Goal: Task Accomplishment & Management: Manage account settings

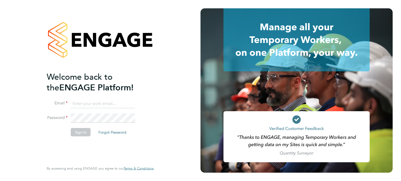
type input "Richard.Thornton@uk.g4s.com"
click at [83, 131] on button "Sign In" at bounding box center [81, 132] width 20 height 8
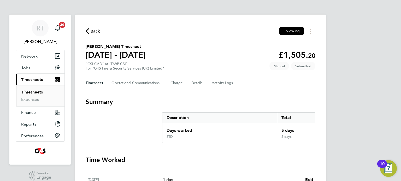
click at [28, 90] on link "Timesheets" at bounding box center [32, 92] width 22 height 5
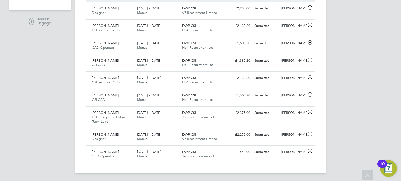
click at [148, 103] on div "15 - 21 Sep 2025 Manual" at bounding box center [157, 97] width 45 height 13
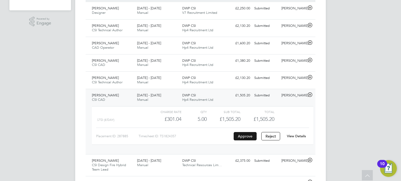
click at [245, 136] on button "Approve" at bounding box center [244, 136] width 23 height 8
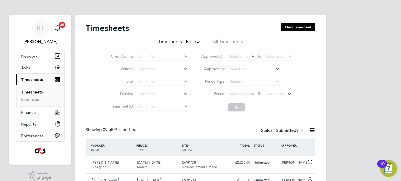
click at [32, 93] on link "Timesheets" at bounding box center [32, 92] width 22 height 5
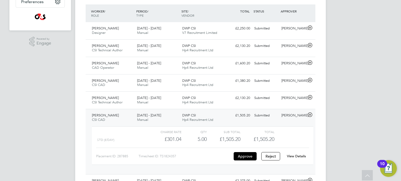
click at [306, 115] on div at bounding box center [310, 115] width 9 height 8
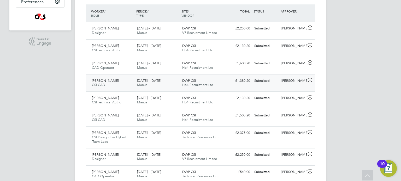
click at [105, 83] on span "CSI CAD" at bounding box center [98, 85] width 13 height 4
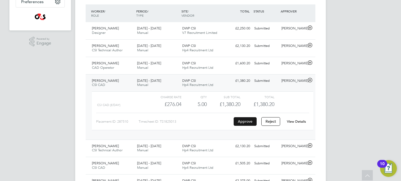
click at [249, 122] on button "Approve" at bounding box center [244, 121] width 23 height 8
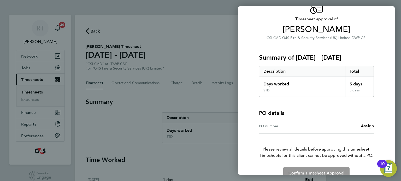
scroll to position [28, 0]
click at [369, 125] on span "Assign" at bounding box center [366, 125] width 13 height 5
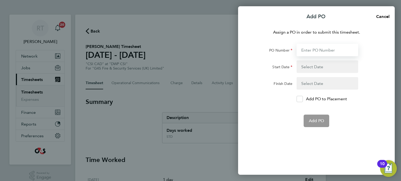
click at [313, 48] on input "PO Number" at bounding box center [327, 50] width 62 height 13
paste input "60GI-BST1572-GR"
type input "60GI-BST1572-GR"
click at [288, 129] on div "Assign a PO in order to submit this timesheet. PO Number 60GI-BST1572-GR Start …" at bounding box center [316, 99] width 156 height 152
click at [316, 67] on button "button" at bounding box center [327, 66] width 62 height 13
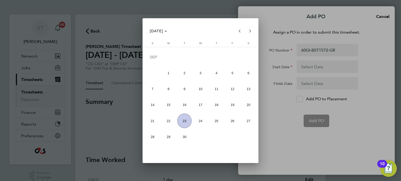
click at [157, 107] on span "14" at bounding box center [152, 105] width 14 height 14
type input "[DATE]"
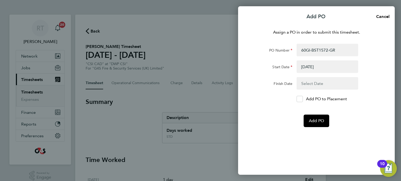
click at [322, 82] on button "button" at bounding box center [327, 83] width 62 height 13
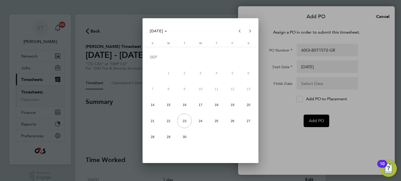
click at [247, 101] on span "20" at bounding box center [248, 105] width 14 height 14
type input "20 Sep 25"
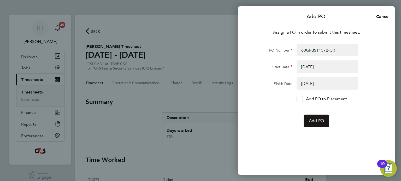
click at [315, 124] on button "Add PO" at bounding box center [316, 121] width 26 height 13
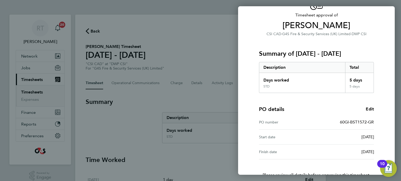
scroll to position [68, 0]
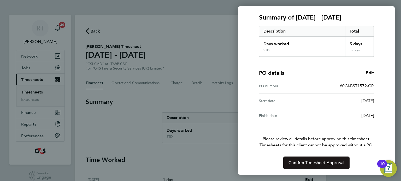
click at [316, 161] on span "Confirm Timesheet Approval" at bounding box center [316, 162] width 56 height 5
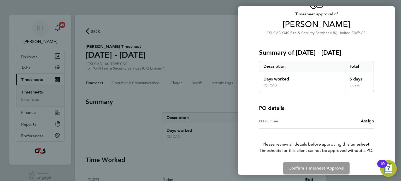
scroll to position [39, 0]
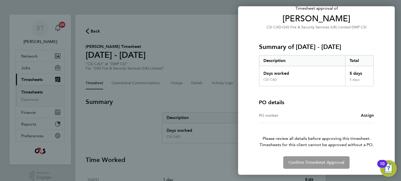
click at [372, 115] on span "Assign" at bounding box center [366, 115] width 13 height 5
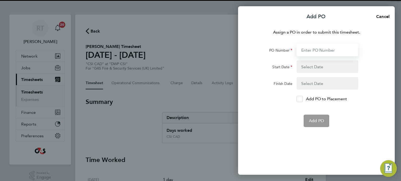
click at [327, 48] on input "PO Number" at bounding box center [327, 50] width 62 height 13
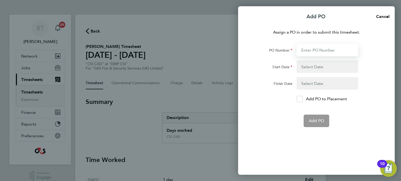
paste input "60GI-BST1572-GR"
type input "60GI-BST1572-GR"
type input "[DATE]"
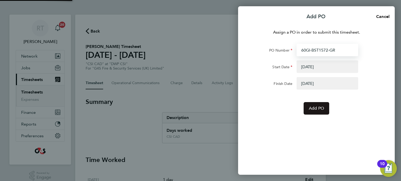
type input "60GI-BST1572-GR"
click at [316, 109] on span "Add PO" at bounding box center [315, 108] width 15 height 5
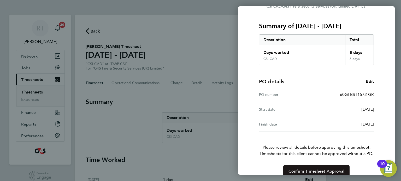
scroll to position [68, 0]
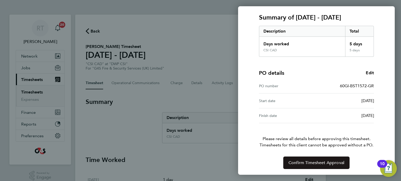
click at [313, 164] on span "Confirm Timesheet Approval" at bounding box center [316, 162] width 56 height 5
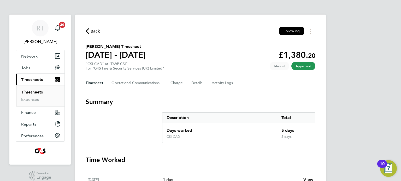
click at [34, 95] on li "Timesheets" at bounding box center [40, 93] width 39 height 7
click at [34, 93] on link "Timesheets" at bounding box center [32, 92] width 22 height 5
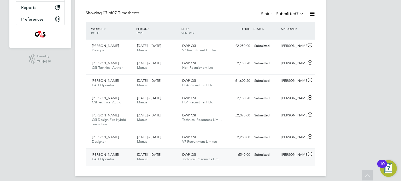
click at [123, 155] on div "Andrew Kersley CAD Operator 15 - 21 Sep 2025" at bounding box center [112, 157] width 45 height 13
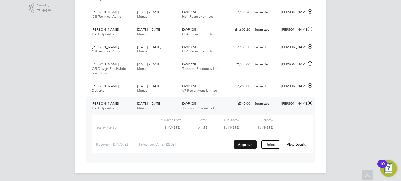
click at [251, 146] on button "Approve" at bounding box center [244, 145] width 23 height 8
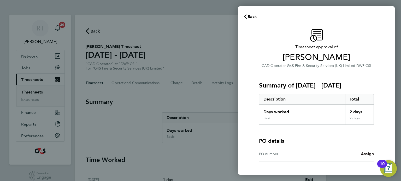
click at [372, 155] on span "Assign" at bounding box center [366, 154] width 13 height 5
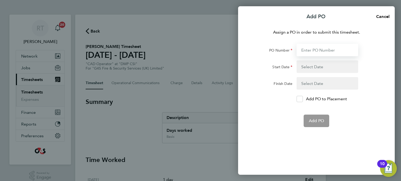
click at [319, 53] on input "PO Number" at bounding box center [327, 50] width 62 height 13
paste input "60GI-BST1573-GR"
type input "60GI-BST1573-GR"
click at [287, 129] on div "Assign a PO in order to submit this timesheet. PO Number 60GI-BST1573-GR Start …" at bounding box center [316, 99] width 156 height 152
click at [312, 69] on button "button" at bounding box center [327, 66] width 62 height 13
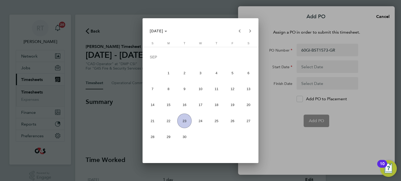
click at [150, 122] on span "21" at bounding box center [152, 121] width 14 height 14
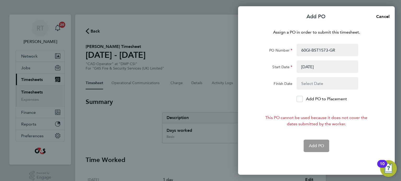
click at [332, 71] on button "button" at bounding box center [327, 66] width 62 height 13
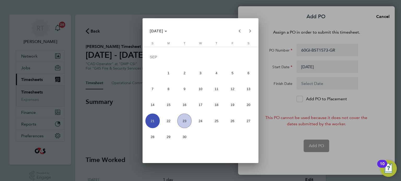
click at [154, 107] on span "14" at bounding box center [152, 105] width 14 height 14
type input "[DATE]"
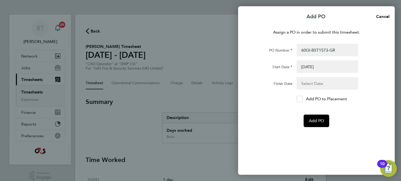
click at [315, 85] on button "button" at bounding box center [327, 83] width 62 height 13
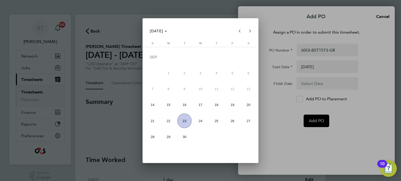
click at [250, 112] on button "20" at bounding box center [248, 105] width 16 height 16
type input "[DATE]"
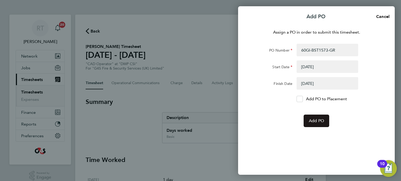
click at [312, 118] on span "Add PO" at bounding box center [315, 120] width 15 height 5
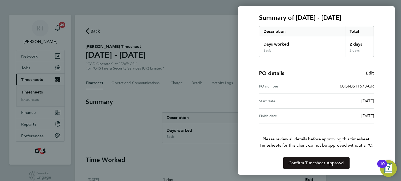
scroll to position [68, 0]
click at [335, 164] on span "Confirm Timesheet Approval" at bounding box center [316, 162] width 56 height 5
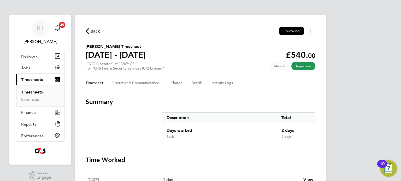
click at [33, 92] on link "Timesheets" at bounding box center [32, 92] width 22 height 5
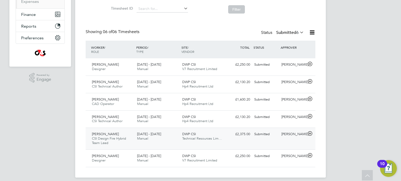
scroll to position [102, 0]
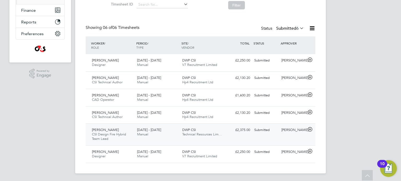
click at [120, 141] on div "Shamoon Amerat CSI Design Fire Hybrid Team Lead 15 - 21 Sep 2025" at bounding box center [112, 134] width 45 height 17
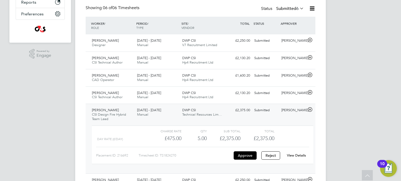
scroll to position [122, 0]
click at [303, 109] on div "[PERSON_NAME]" at bounding box center [292, 110] width 27 height 9
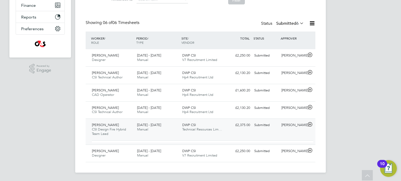
scroll to position [102, 0]
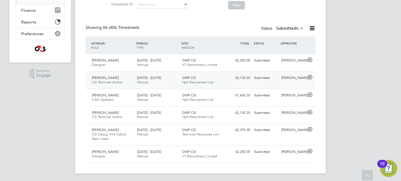
click at [136, 78] on div "15 - 21 Sep 2025 Manual" at bounding box center [157, 80] width 45 height 13
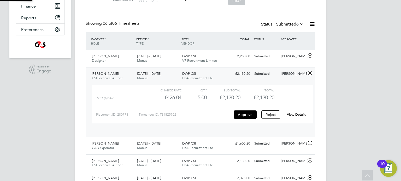
scroll to position [9, 51]
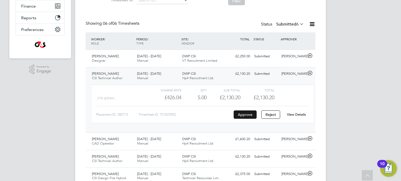
click at [247, 115] on button "Approve" at bounding box center [244, 115] width 23 height 8
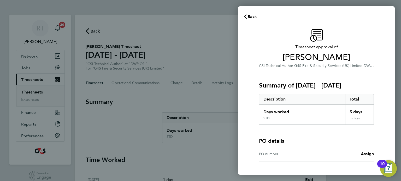
click at [366, 150] on div "PO number Assign" at bounding box center [316, 154] width 115 height 15
click at [365, 153] on span "Assign" at bounding box center [366, 154] width 13 height 5
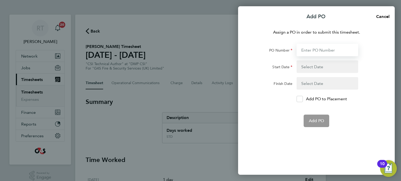
click at [316, 44] on input "PO Number" at bounding box center [327, 50] width 62 height 13
paste input "60GI-BST1574-GR"
type input "60GI-BST1574-GR"
click at [303, 71] on button "button" at bounding box center [327, 66] width 62 height 13
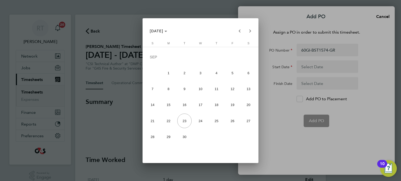
click at [151, 104] on span "14" at bounding box center [152, 105] width 14 height 14
type input "[DATE]"
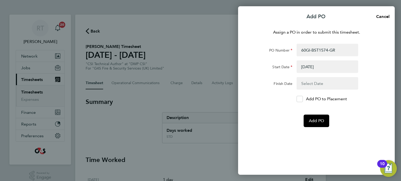
click at [316, 86] on button "button" at bounding box center [327, 83] width 62 height 13
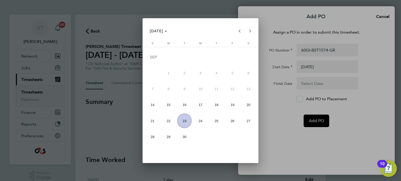
click at [250, 111] on span "20" at bounding box center [248, 105] width 14 height 14
type input "[DATE]"
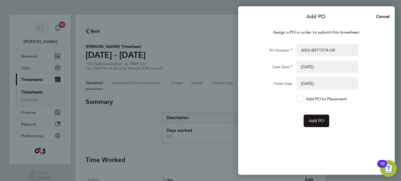
click at [317, 120] on span "Add PO" at bounding box center [315, 120] width 15 height 5
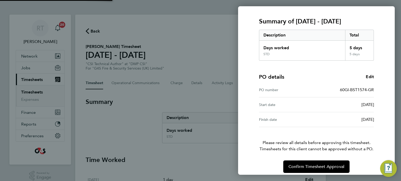
scroll to position [68, 0]
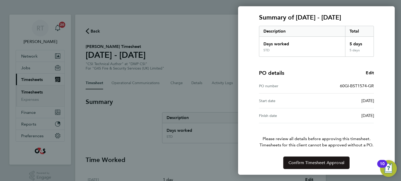
click at [328, 165] on span "Confirm Timesheet Approval" at bounding box center [316, 162] width 56 height 5
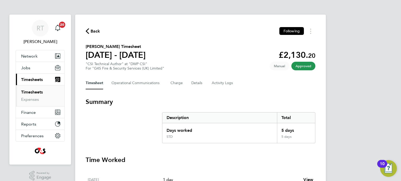
click at [34, 93] on link "Timesheets" at bounding box center [32, 92] width 22 height 5
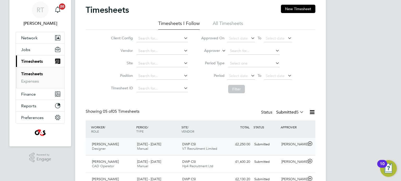
scroll to position [85, 0]
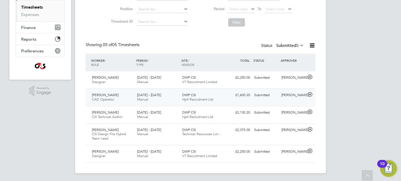
click at [121, 102] on div "Conor Dunford CAD Operator 15 - 21 Sep 2025" at bounding box center [112, 97] width 45 height 13
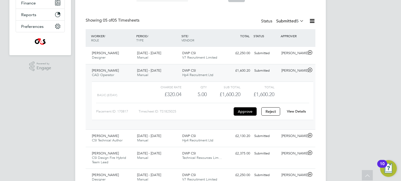
scroll to position [119, 0]
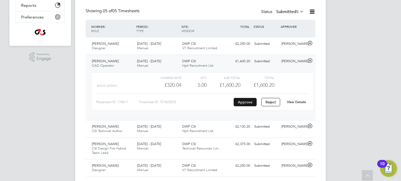
click at [248, 104] on button "Approve" at bounding box center [244, 102] width 23 height 8
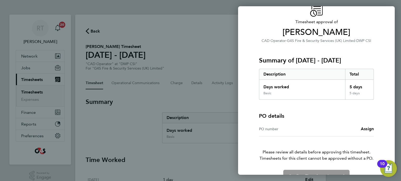
scroll to position [39, 0]
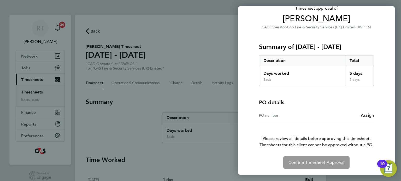
click at [369, 117] on span "Assign" at bounding box center [366, 115] width 13 height 5
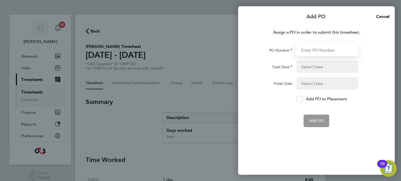
click at [314, 49] on input "PO Number" at bounding box center [327, 50] width 62 height 13
paste input "60GI-BST1574-GR"
type input "60GI-BST1574-GR"
type input "[DATE]"
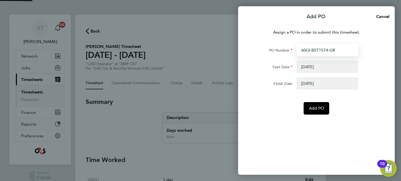
type input "60GI-BST1574-GR"
click at [287, 128] on div "Assign a PO in order to submit this timesheet. PO Number 60GI-BST1574-GR Start …" at bounding box center [316, 99] width 156 height 152
click at [320, 105] on button "Add PO" at bounding box center [316, 108] width 26 height 13
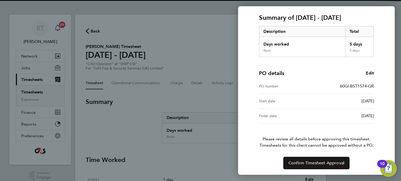
scroll to position [68, 0]
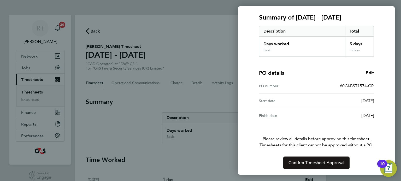
click at [329, 162] on span "Confirm Timesheet Approval" at bounding box center [316, 162] width 56 height 5
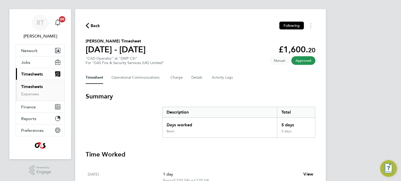
scroll to position [6, 0]
click at [37, 87] on link "Timesheets" at bounding box center [32, 86] width 22 height 5
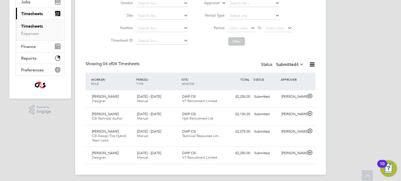
scroll to position [68, 0]
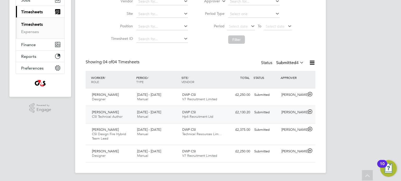
click at [156, 113] on span "[DATE] - [DATE]" at bounding box center [149, 112] width 24 height 4
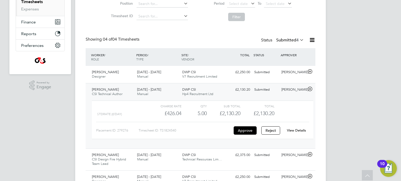
scroll to position [92, 0]
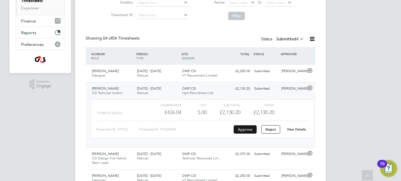
click at [251, 130] on button "Approve" at bounding box center [244, 129] width 23 height 8
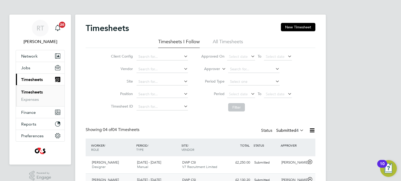
click at [37, 93] on link "Timesheets" at bounding box center [32, 92] width 22 height 5
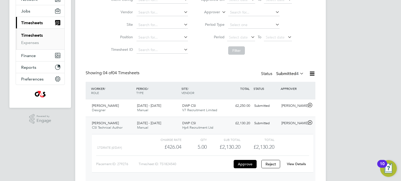
scroll to position [84, 0]
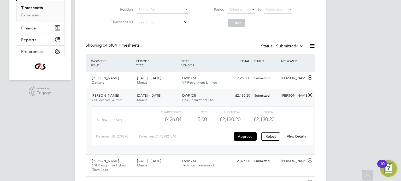
click at [108, 100] on span "CSI Technical Author" at bounding box center [107, 100] width 31 height 4
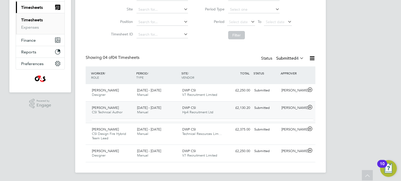
scroll to position [68, 0]
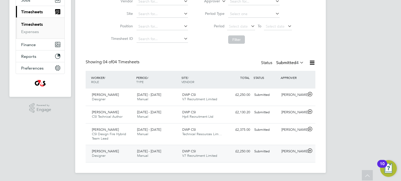
click at [112, 159] on div "[PERSON_NAME] Designer [DATE] - [DATE]" at bounding box center [112, 153] width 45 height 13
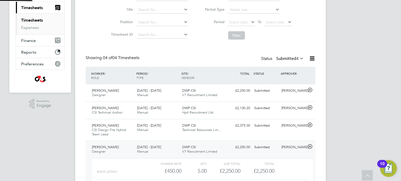
scroll to position [9, 51]
click at [112, 157] on div "Charge rate QTY Sub Total Total Basic (£/day) £450.00 5 5.00 5 £2,250.00 £2,250…" at bounding box center [202, 180] width 225 height 48
click at [112, 150] on div "[PERSON_NAME] Designer [DATE] - [DATE]" at bounding box center [112, 149] width 45 height 13
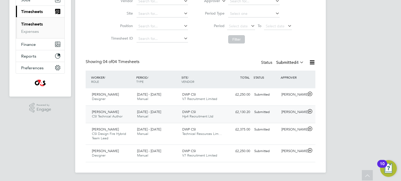
scroll to position [68, 0]
click at [113, 99] on div "[PERSON_NAME] Designer [DATE] - [DATE]" at bounding box center [112, 97] width 45 height 13
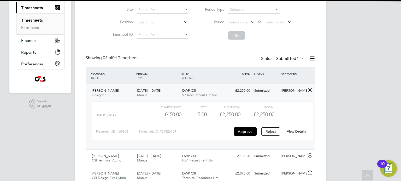
click at [113, 99] on div "[PERSON_NAME] Designer [DATE] - [DATE]" at bounding box center [112, 93] width 45 height 13
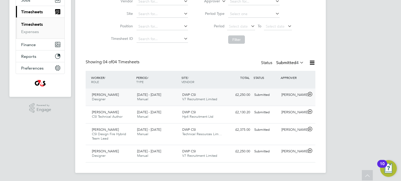
click at [117, 94] on div "[PERSON_NAME] Designer [DATE] - [DATE]" at bounding box center [112, 97] width 45 height 13
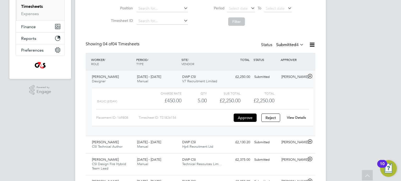
scroll to position [88, 0]
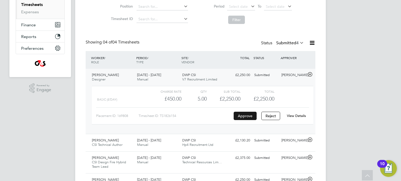
click at [244, 114] on button "Approve" at bounding box center [244, 116] width 23 height 8
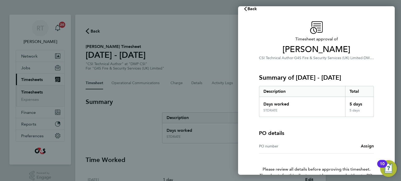
scroll to position [9, 0]
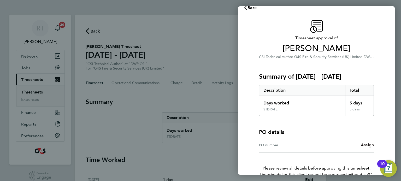
click at [369, 146] on span "Assign" at bounding box center [366, 145] width 13 height 5
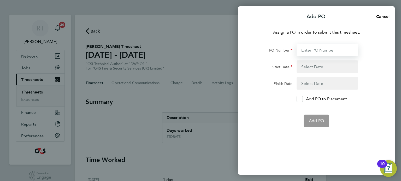
click at [324, 47] on input "PO Number" at bounding box center [327, 50] width 62 height 13
paste input "60GI-BST1574-GR"
type input "60GI-BST1574-GR"
type input "[DATE]"
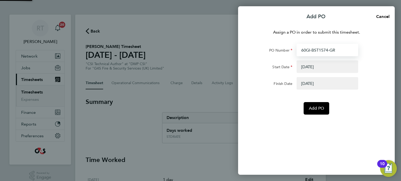
type input "60GI-BST1574-GR"
click at [264, 118] on div "Assign a PO in order to submit this timesheet. PO Number 60GI-BST1574-GR Start …" at bounding box center [316, 99] width 156 height 152
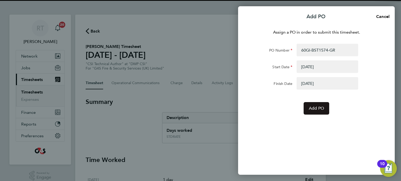
click at [323, 109] on span "Add PO" at bounding box center [315, 108] width 15 height 5
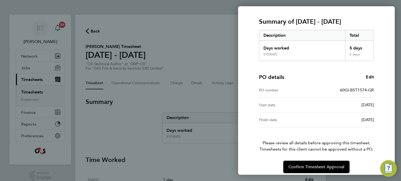
scroll to position [68, 0]
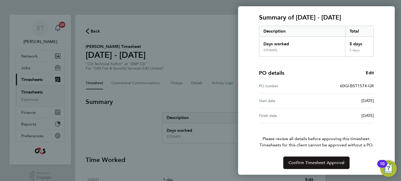
click at [321, 165] on span "Confirm Timesheet Approval" at bounding box center [316, 162] width 56 height 5
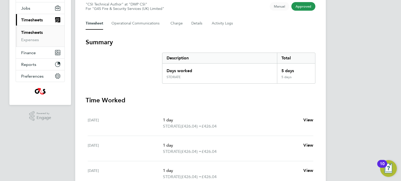
scroll to position [73, 0]
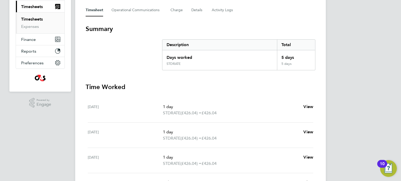
click at [41, 20] on link "Timesheets" at bounding box center [32, 19] width 22 height 5
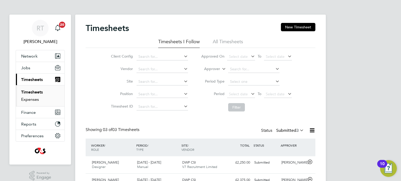
click at [28, 100] on link "Expenses" at bounding box center [30, 99] width 18 height 5
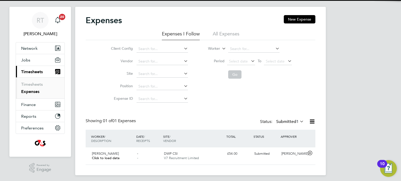
scroll to position [10, 0]
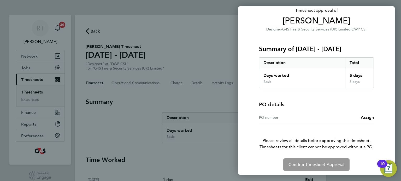
scroll to position [39, 0]
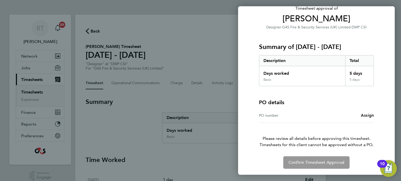
click at [368, 115] on span "Assign" at bounding box center [366, 115] width 13 height 5
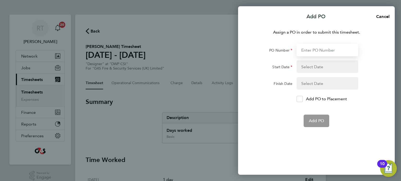
click at [323, 50] on input "PO Number" at bounding box center [327, 50] width 62 height 13
paste input "60GI-BST1576-GR"
type input "60GI-BST1576-GR"
click at [306, 69] on button "button" at bounding box center [327, 66] width 62 height 13
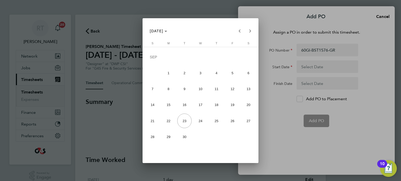
drag, startPoint x: 150, startPoint y: 114, endPoint x: 149, endPoint y: 110, distance: 3.8
click at [149, 110] on tbody "SEP 1 2 3 4 5 6 7 8 9 10 11 12 13 14 15 16 17 18 19 20 21 22 23 24 25 26 27 28 …" at bounding box center [200, 97] width 112 height 96
click at [149, 110] on span "14" at bounding box center [152, 105] width 14 height 14
type input "[DATE]"
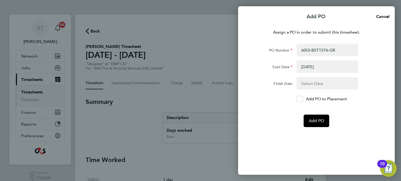
click at [309, 88] on button "button" at bounding box center [327, 83] width 62 height 13
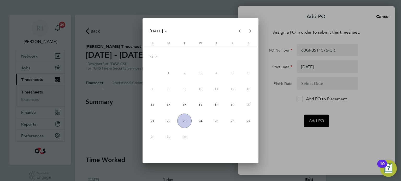
click at [245, 106] on span "20" at bounding box center [248, 105] width 14 height 14
type input "[DATE]"
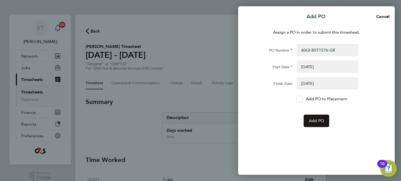
click at [311, 122] on span "Add PO" at bounding box center [315, 120] width 15 height 5
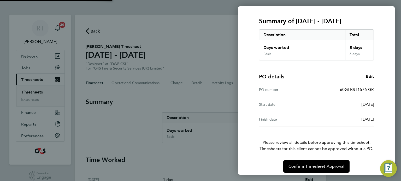
scroll to position [68, 0]
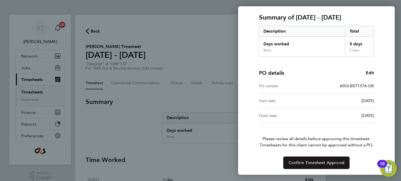
click at [308, 165] on span "Confirm Timesheet Approval" at bounding box center [316, 162] width 56 height 5
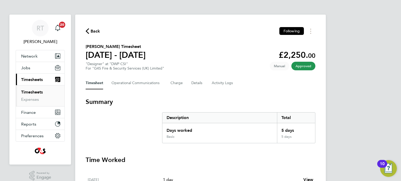
click at [36, 93] on link "Timesheets" at bounding box center [32, 92] width 22 height 5
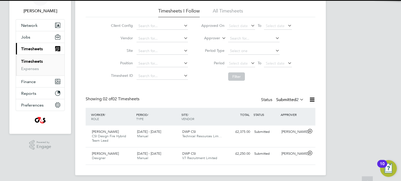
scroll to position [33, 0]
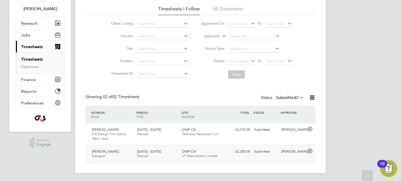
click at [115, 154] on div "Mark Lovelock Designer 15 - 21 Sep 2025" at bounding box center [112, 154] width 45 height 13
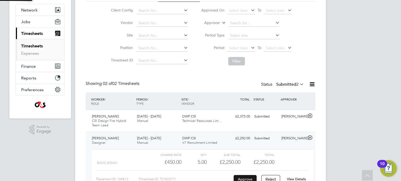
scroll to position [81, 0]
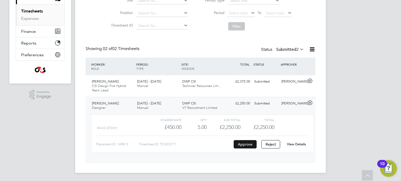
click at [245, 146] on button "Approve" at bounding box center [244, 144] width 23 height 8
click at [34, 16] on link "Expenses" at bounding box center [30, 18] width 18 height 5
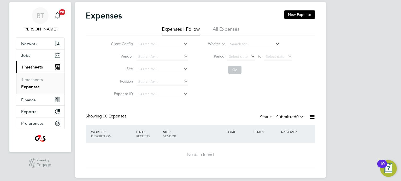
scroll to position [17, 0]
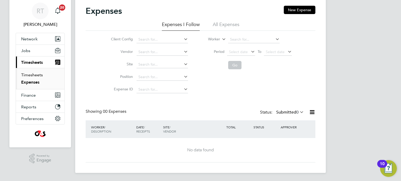
click at [38, 73] on link "Timesheets" at bounding box center [32, 74] width 22 height 5
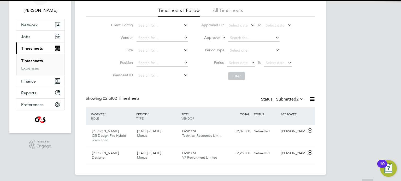
scroll to position [33, 0]
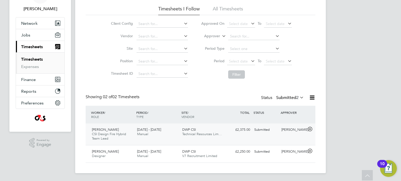
click at [173, 129] on div "15 - 21 Sep 2025 Manual" at bounding box center [157, 132] width 45 height 13
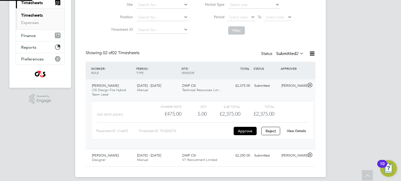
scroll to position [81, 0]
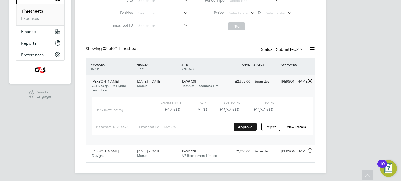
click at [245, 128] on button "Approve" at bounding box center [244, 127] width 23 height 8
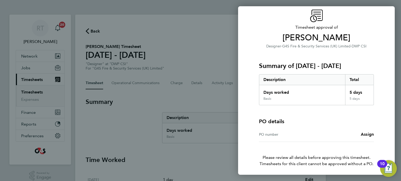
scroll to position [39, 0]
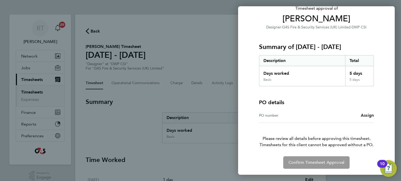
click at [368, 118] on link "Assign" at bounding box center [366, 115] width 13 height 6
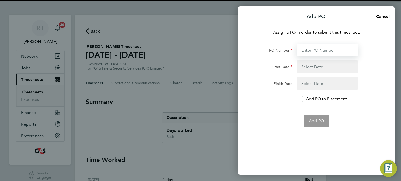
click at [322, 47] on input "PO Number" at bounding box center [327, 50] width 62 height 13
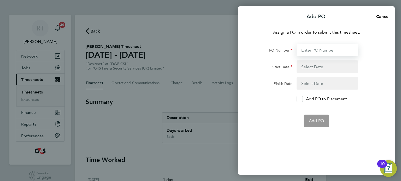
paste input "60GI-BST1576-GR"
type input "60GI-BST1576-GR"
type input "[DATE]"
type input "60GI-BST1576-GR"
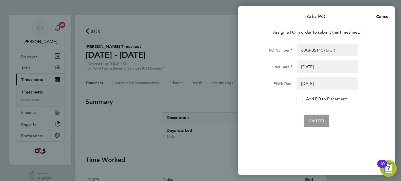
click at [280, 139] on div "Assign a PO in order to submit this timesheet. PO Number 60GI-BST1576-GR Start …" at bounding box center [316, 99] width 156 height 152
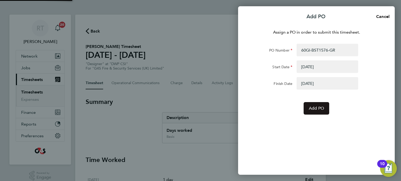
click at [319, 111] on button "Add PO" at bounding box center [316, 108] width 26 height 13
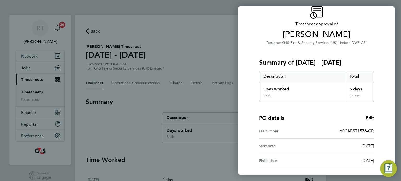
scroll to position [68, 0]
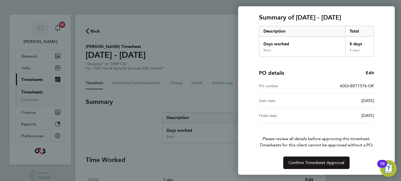
click at [299, 163] on span "Confirm Timesheet Approval" at bounding box center [316, 162] width 56 height 5
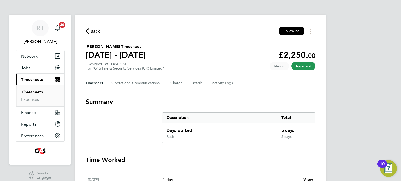
click at [29, 89] on ul "Timesheets Expenses" at bounding box center [40, 95] width 49 height 21
click at [29, 91] on link "Timesheets" at bounding box center [32, 92] width 22 height 5
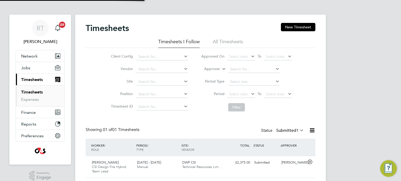
scroll to position [13, 45]
click at [28, 102] on ul "Timesheets Expenses" at bounding box center [40, 95] width 49 height 21
click at [29, 101] on link "Expenses" at bounding box center [30, 99] width 18 height 5
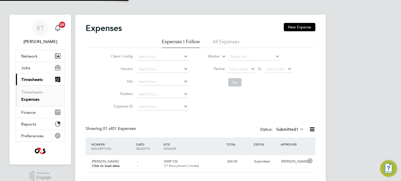
scroll to position [10, 0]
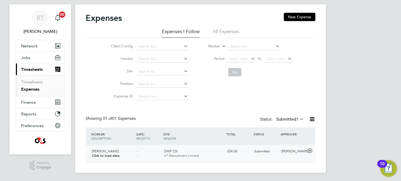
click at [186, 155] on span "V7 Recruitment Limited" at bounding box center [181, 156] width 35 height 4
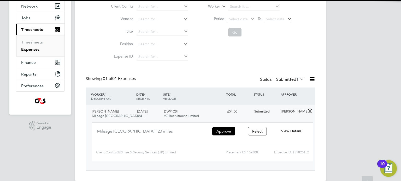
scroll to position [58, 0]
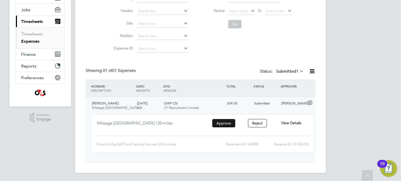
click at [222, 126] on button "Approve" at bounding box center [223, 123] width 23 height 8
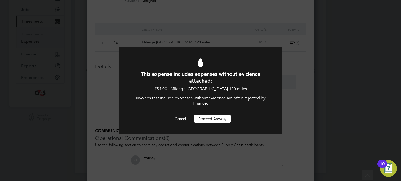
click at [214, 120] on button "Proceed Anyway" at bounding box center [212, 119] width 36 height 8
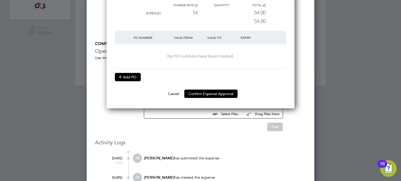
click at [127, 78] on button "Add PO" at bounding box center [128, 77] width 26 height 8
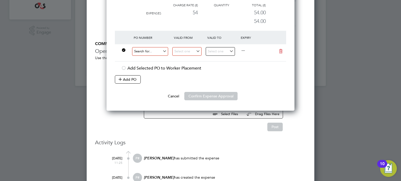
click at [155, 49] on input at bounding box center [150, 51] width 36 height 9
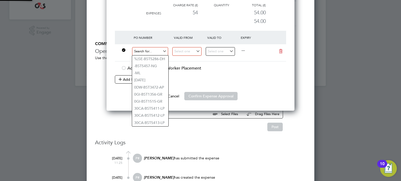
paste input "60GI-BST1576-GR"
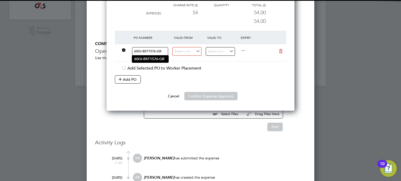
type input "60GI-BST1576-GR"
click at [160, 60] on b "60GI-BST1576-GR" at bounding box center [149, 59] width 30 height 4
type input "14 Sep 2025"
type input "20 Sep 2025"
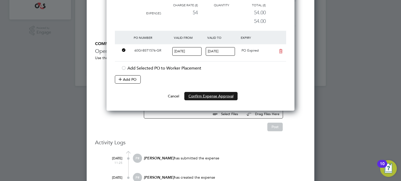
click at [209, 98] on button "Confirm Expense Approval" at bounding box center [210, 96] width 53 height 8
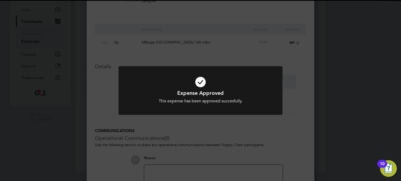
click at [202, 131] on div "Expense Approved This expense has been approved succesfully. Cancel Okay" at bounding box center [200, 90] width 401 height 181
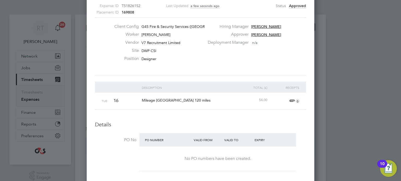
click at [375, 71] on div at bounding box center [200, 90] width 401 height 181
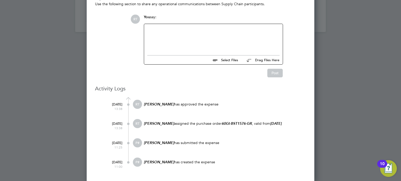
click at [340, 161] on div at bounding box center [200, 90] width 401 height 181
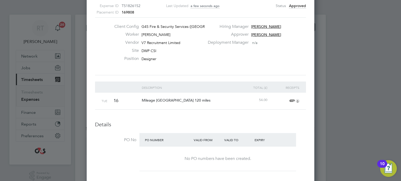
drag, startPoint x: 58, startPoint y: 97, endPoint x: 49, endPoint y: 88, distance: 13.6
click at [58, 97] on div at bounding box center [200, 90] width 401 height 181
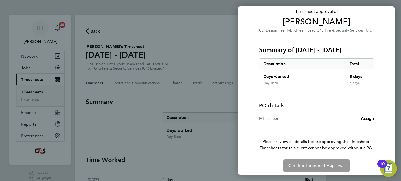
scroll to position [39, 0]
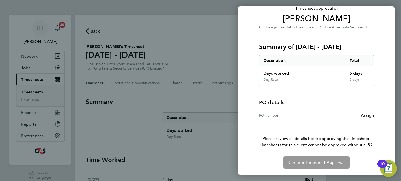
click at [362, 117] on span "Assign" at bounding box center [366, 115] width 13 height 5
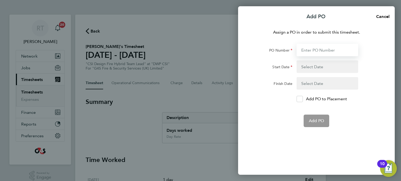
click at [316, 49] on input "PO Number" at bounding box center [327, 50] width 62 height 13
paste input "60GI-BST1575-GR"
type input "60GI-BST1575-GR"
click at [284, 136] on div "Assign a PO in order to submit this timesheet. PO Number 60GI-BST1575-GR Start …" at bounding box center [316, 99] width 156 height 152
click at [308, 70] on button "button" at bounding box center [327, 66] width 62 height 13
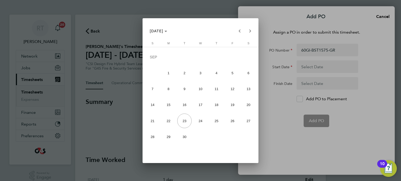
click at [158, 106] on span "14" at bounding box center [152, 105] width 14 height 14
type input "[DATE]"
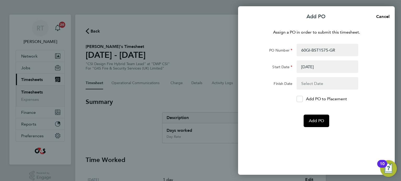
click at [312, 81] on button "button" at bounding box center [327, 83] width 62 height 13
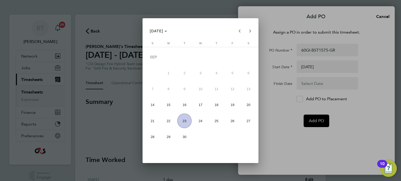
click at [240, 105] on button "20" at bounding box center [248, 105] width 16 height 16
type input "[DATE]"
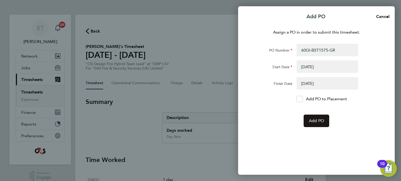
click at [319, 120] on span "Add PO" at bounding box center [315, 120] width 15 height 5
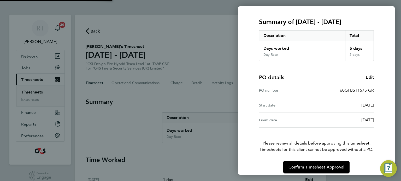
scroll to position [68, 0]
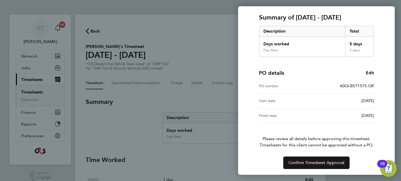
click at [325, 163] on span "Confirm Timesheet Approval" at bounding box center [316, 162] width 56 height 5
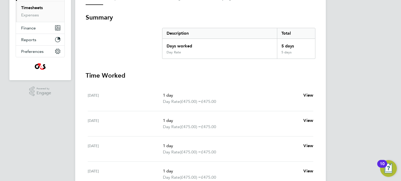
scroll to position [5, 0]
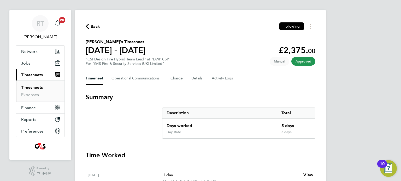
click at [39, 87] on link "Timesheets" at bounding box center [32, 87] width 22 height 5
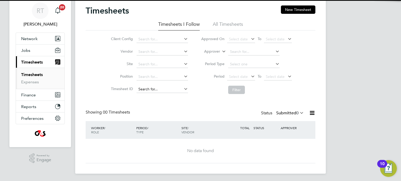
scroll to position [18, 0]
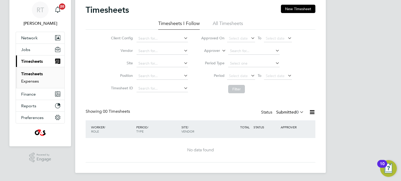
click at [32, 83] on link "Expenses" at bounding box center [30, 81] width 18 height 5
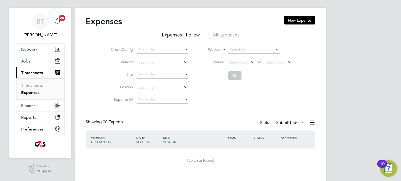
scroll to position [17, 0]
